Goal: Find specific page/section: Find specific page/section

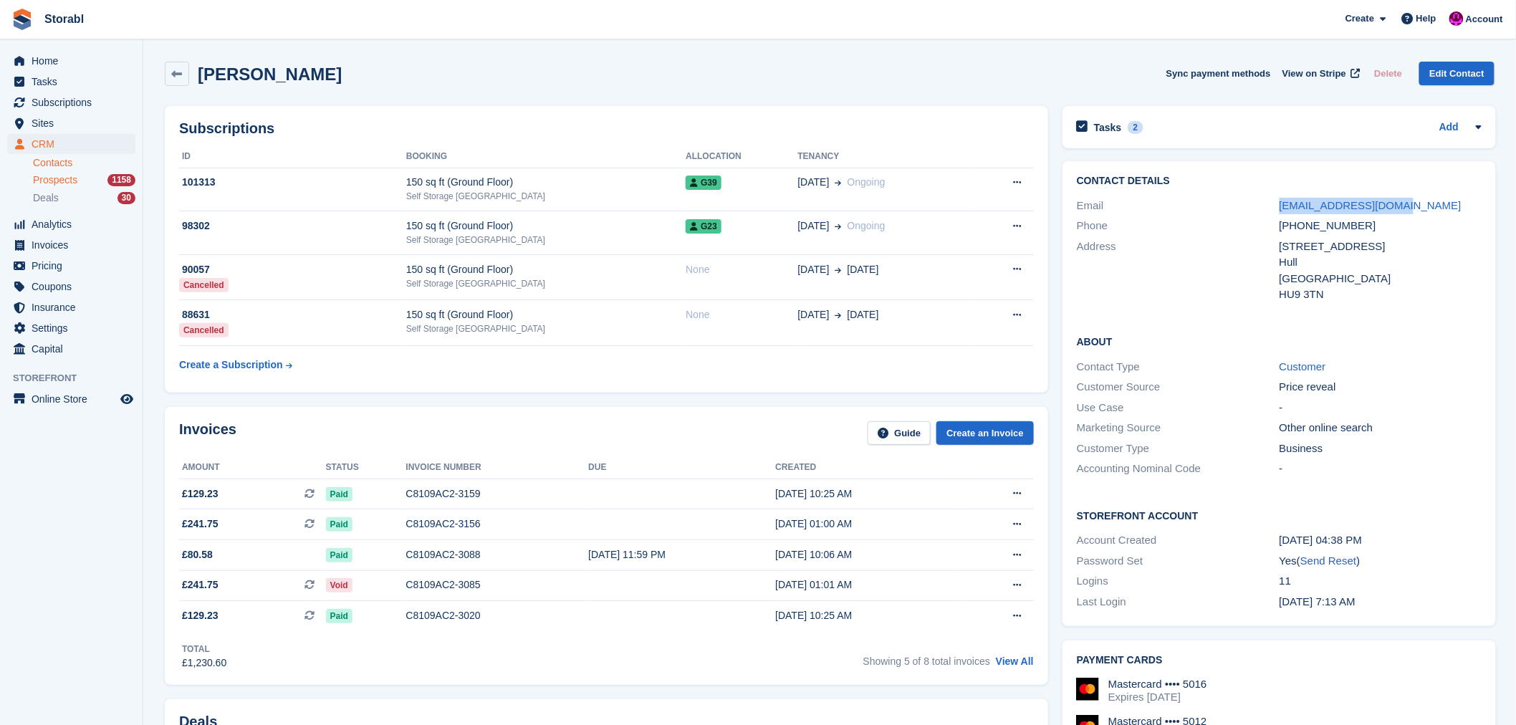
click at [54, 180] on span "Prospects" at bounding box center [55, 180] width 44 height 14
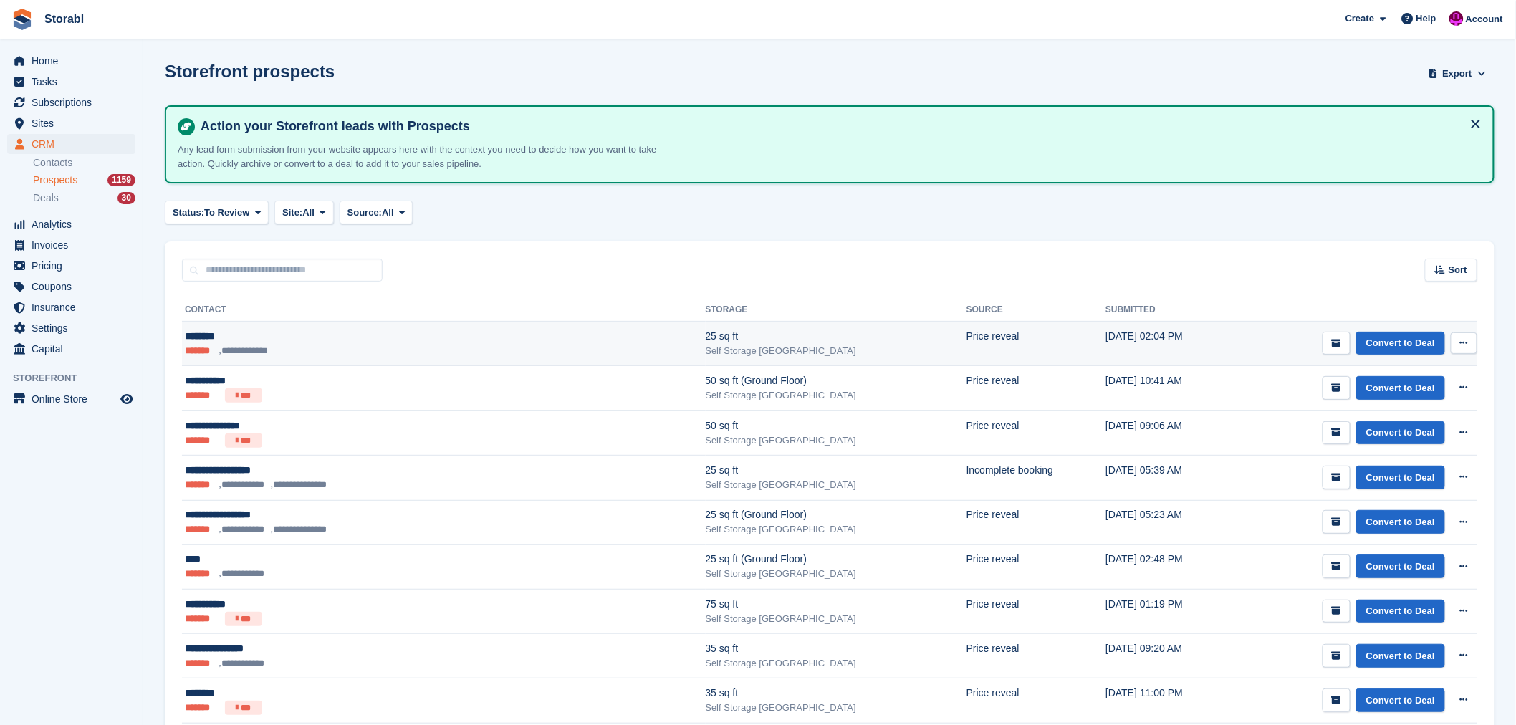
click at [252, 348] on li "**********" at bounding box center [247, 351] width 57 height 14
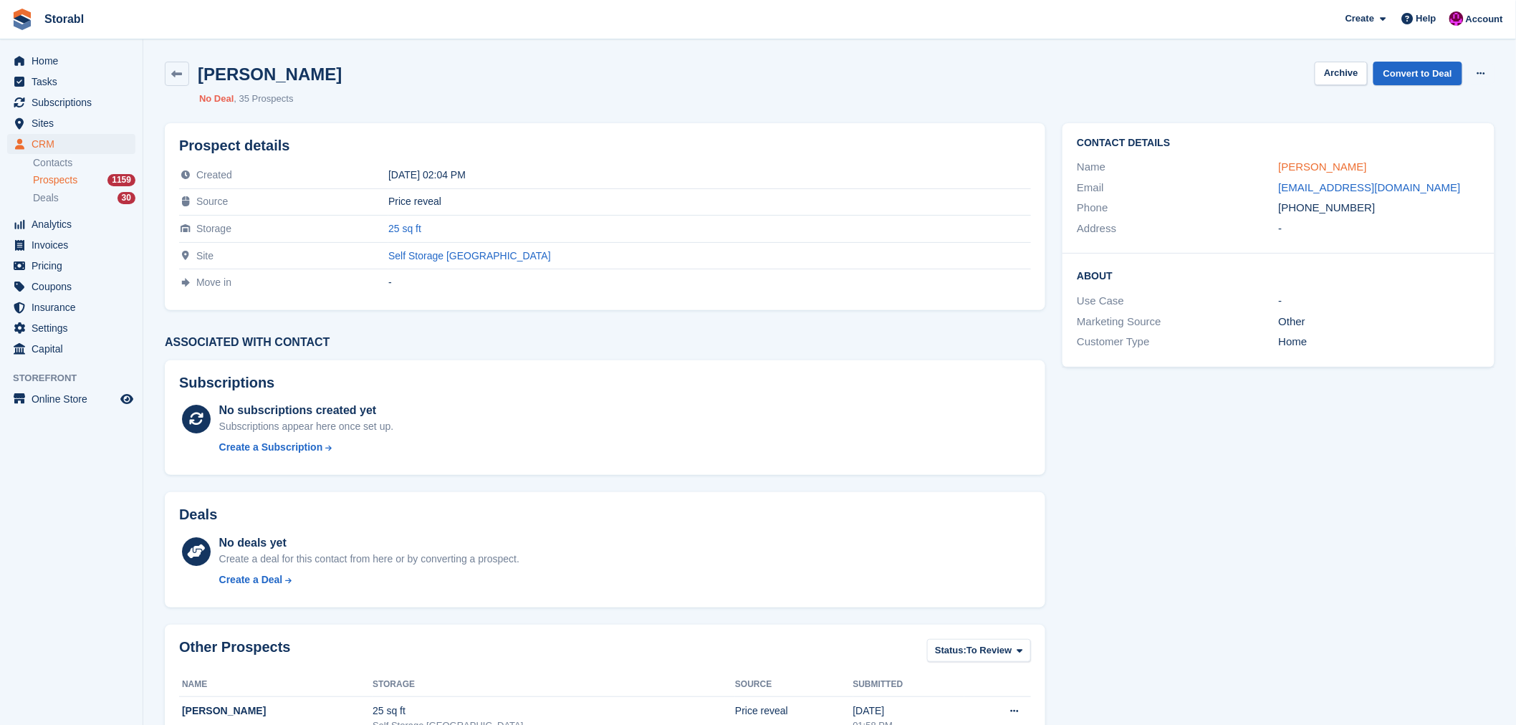
click at [1307, 170] on link "john doe" at bounding box center [1323, 167] width 88 height 12
